Goal: Navigation & Orientation: Find specific page/section

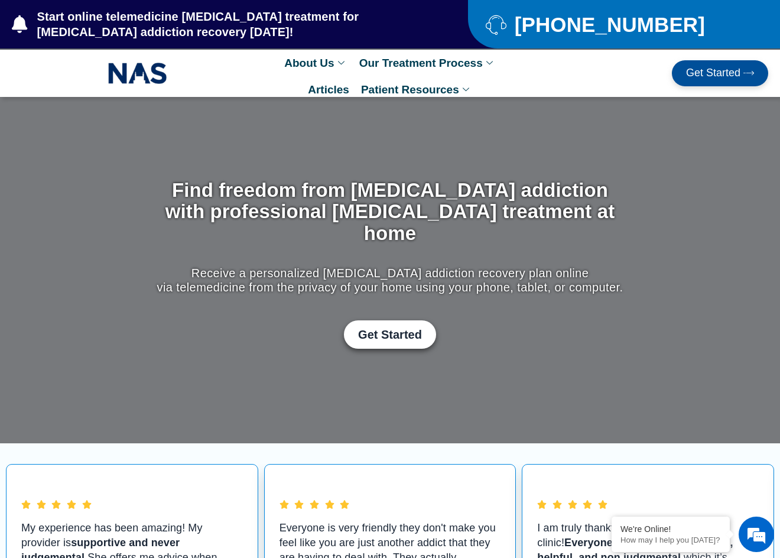
click at [721, 73] on span "Get Started" at bounding box center [713, 73] width 54 height 12
